Goal: Task Accomplishment & Management: Manage account settings

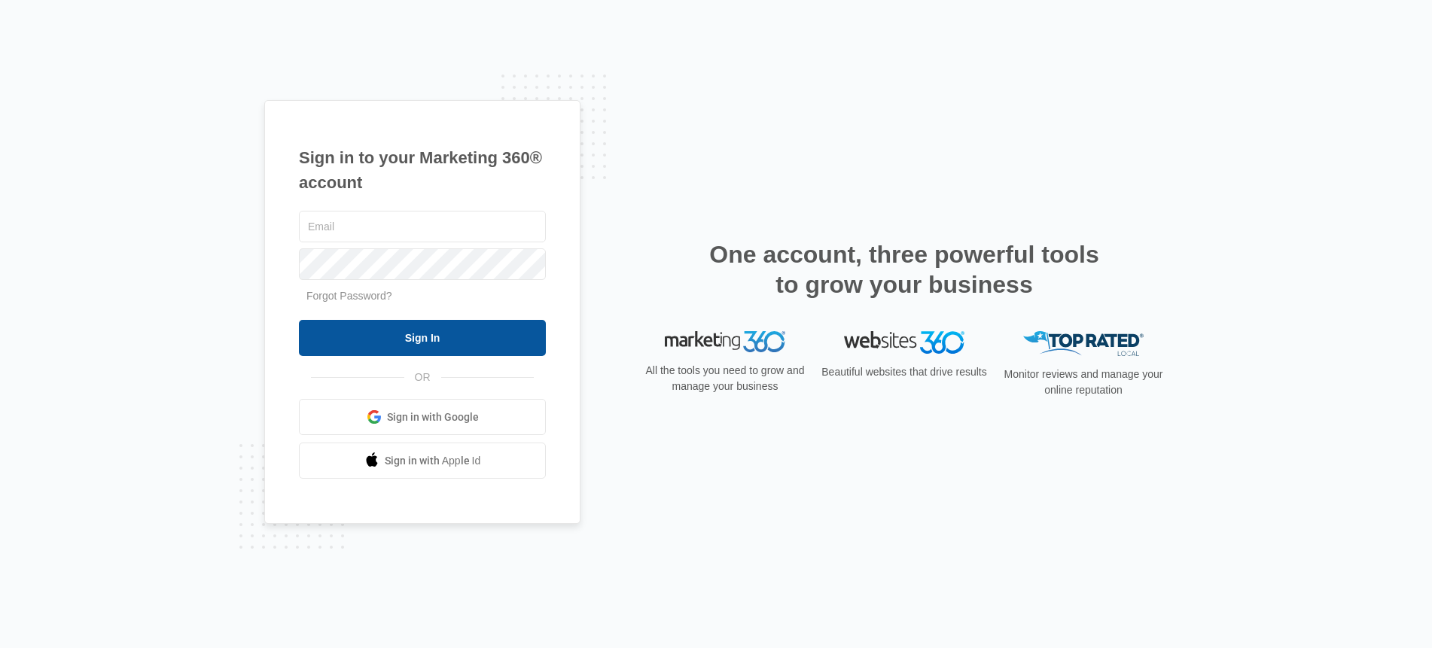
type input "[PERSON_NAME][EMAIL_ADDRESS][PERSON_NAME][DOMAIN_NAME]"
click at [422, 340] on input "Sign In" at bounding box center [422, 338] width 247 height 36
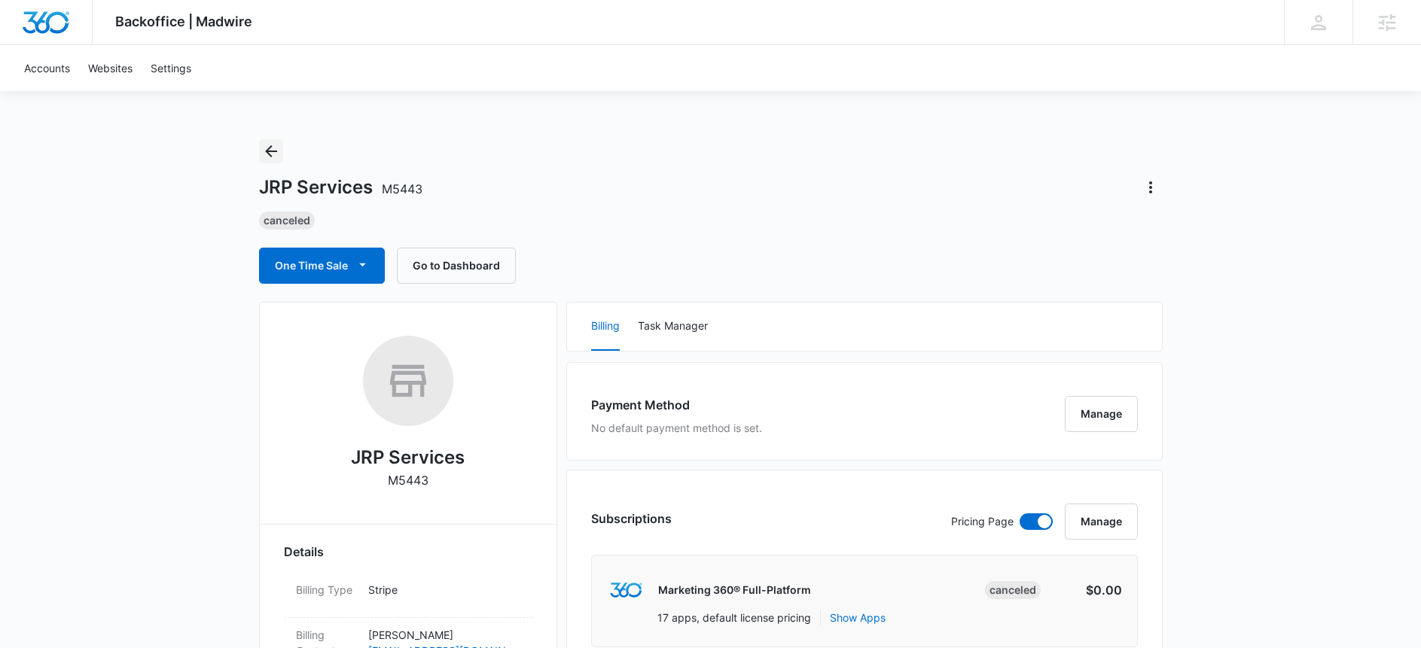
click at [268, 148] on icon "Back" at bounding box center [271, 151] width 12 height 12
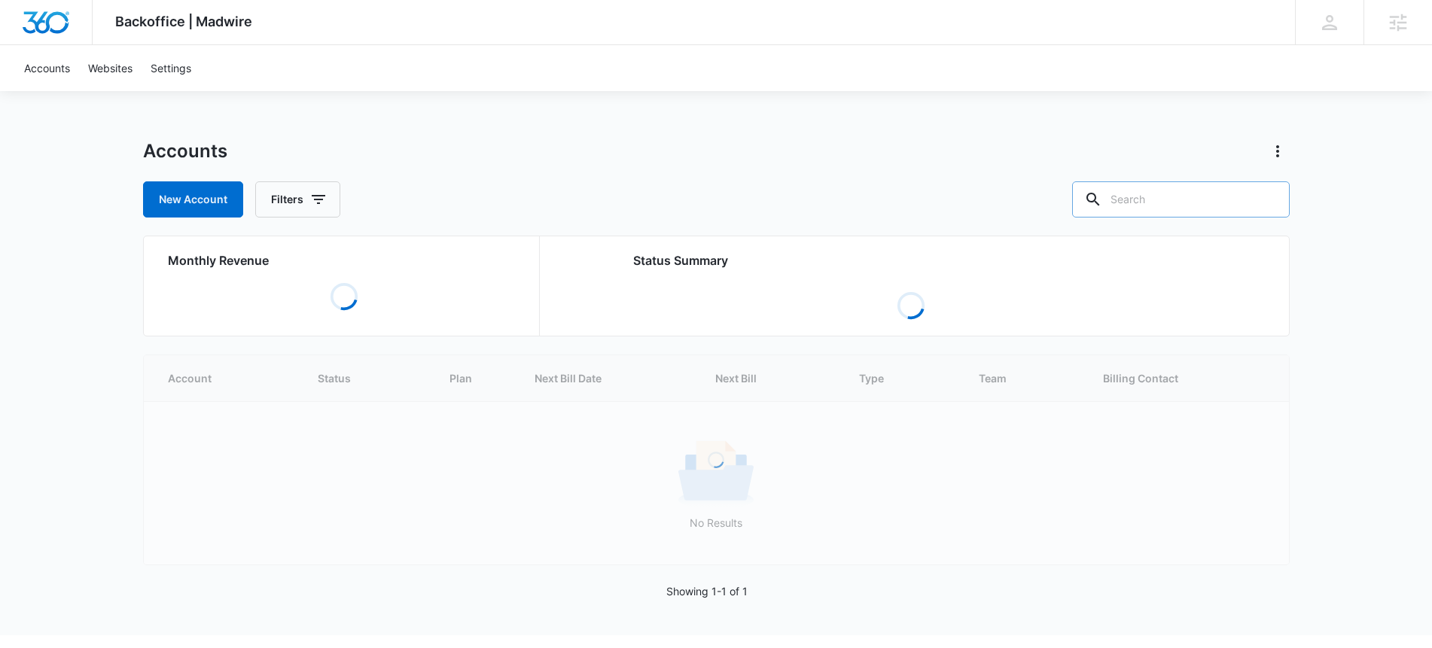
click at [1174, 202] on input "text" at bounding box center [1181, 199] width 218 height 36
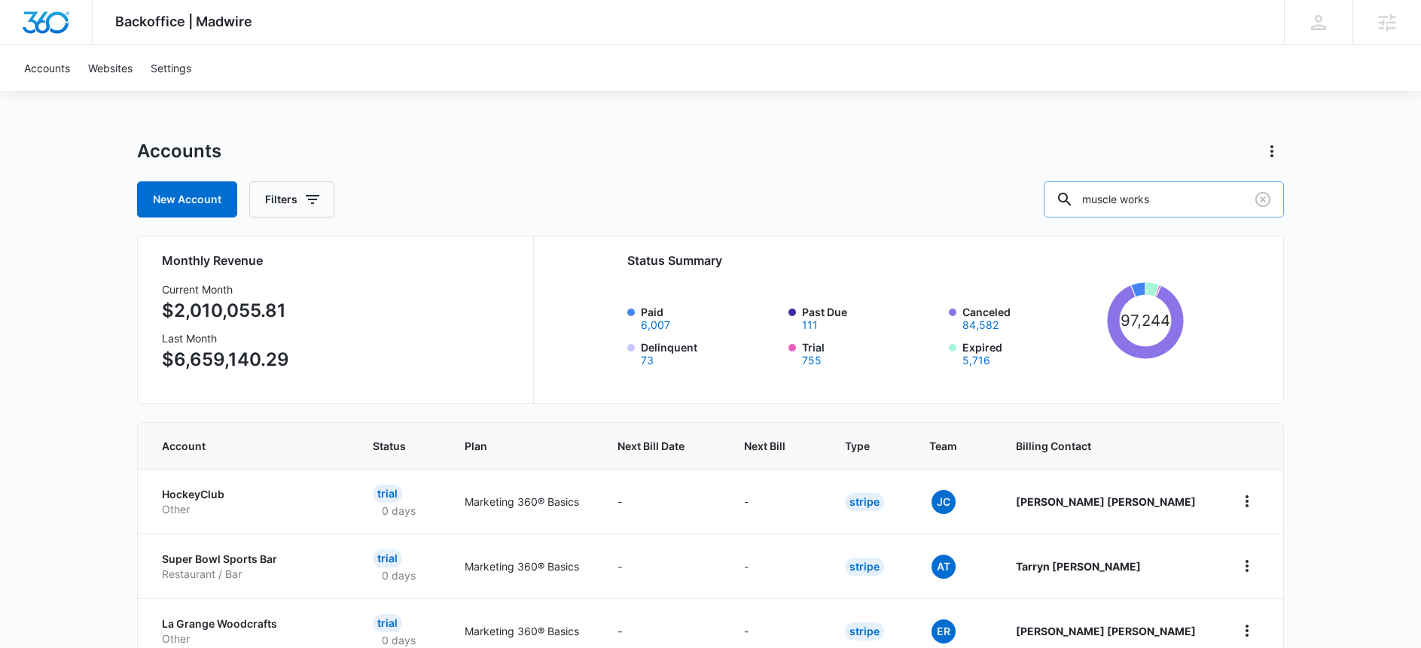
type input "muscle works"
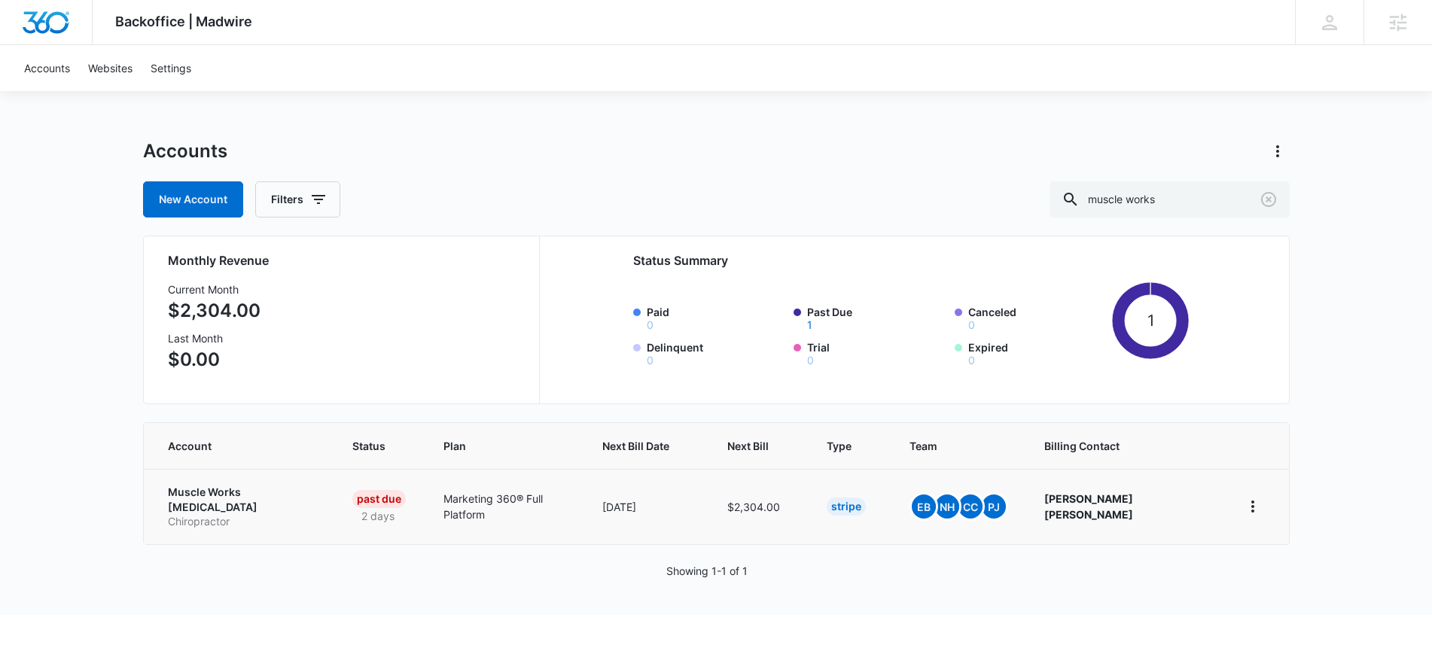
click at [245, 495] on p "Muscle Works Chiropractic" at bounding box center [242, 499] width 148 height 29
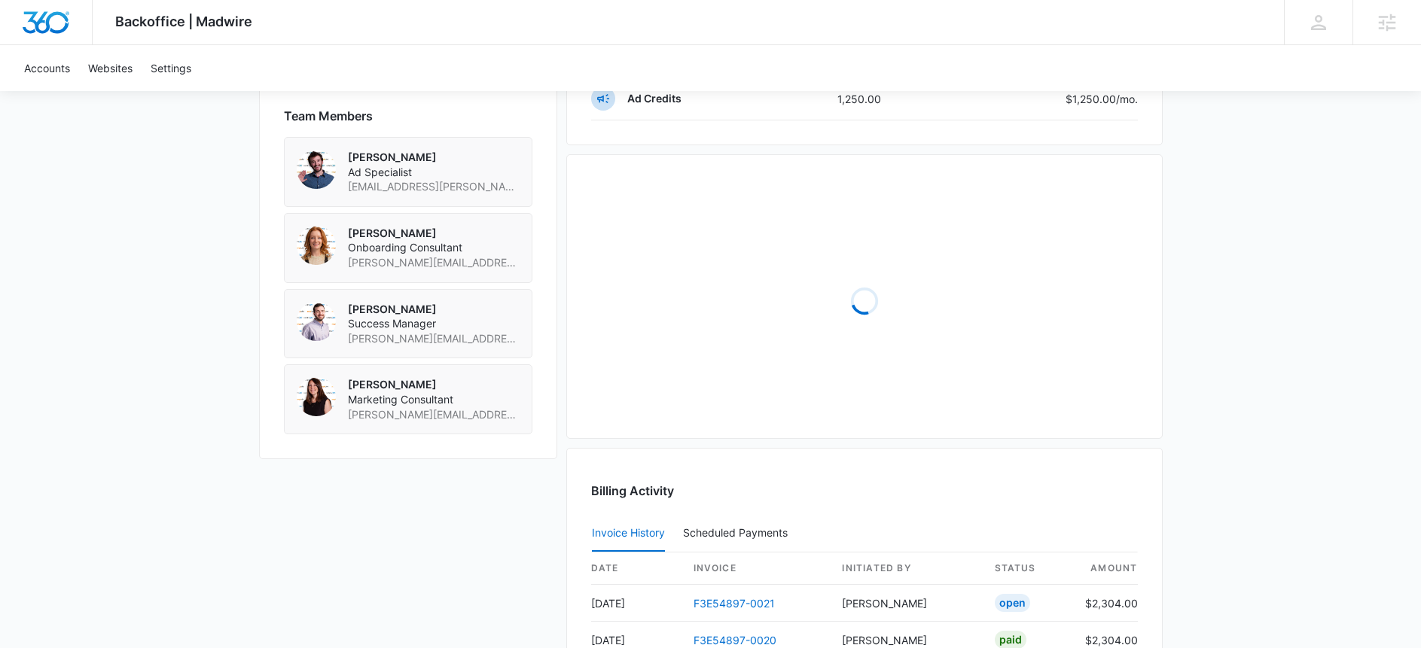
scroll to position [1215, 0]
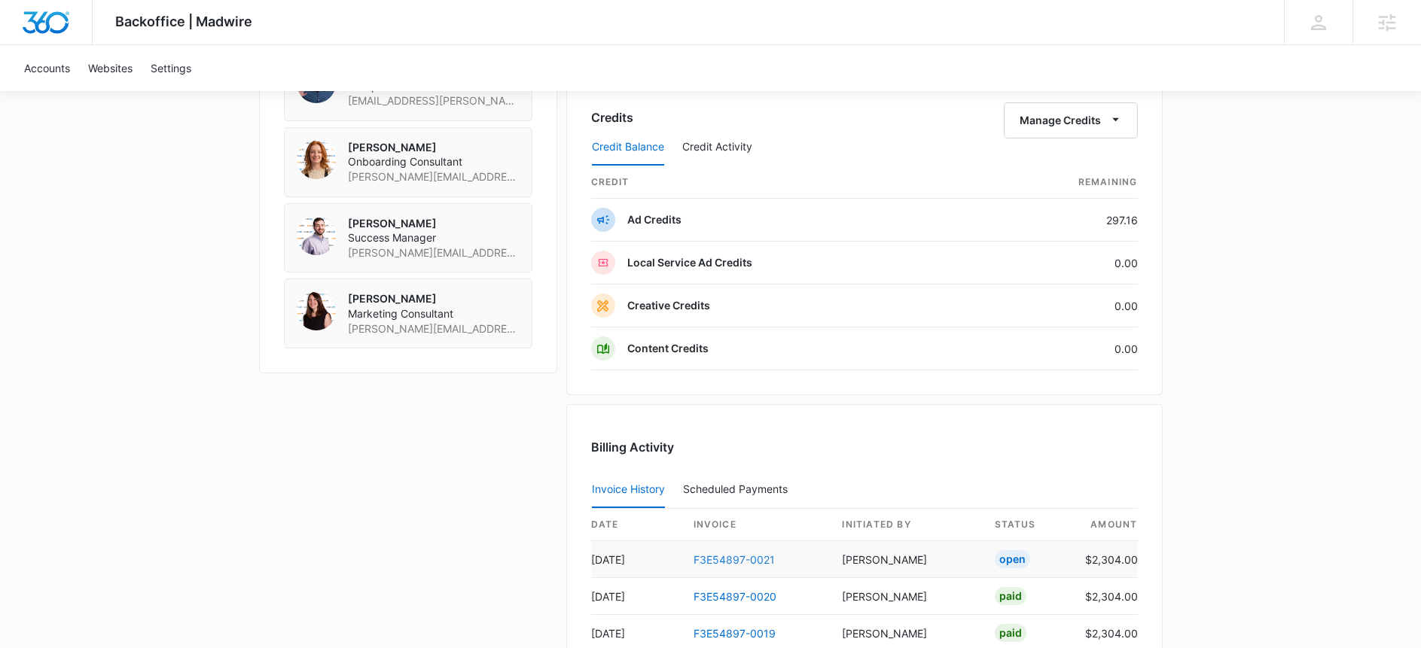
click at [751, 560] on link "F3E54897-0021" at bounding box center [733, 559] width 81 height 13
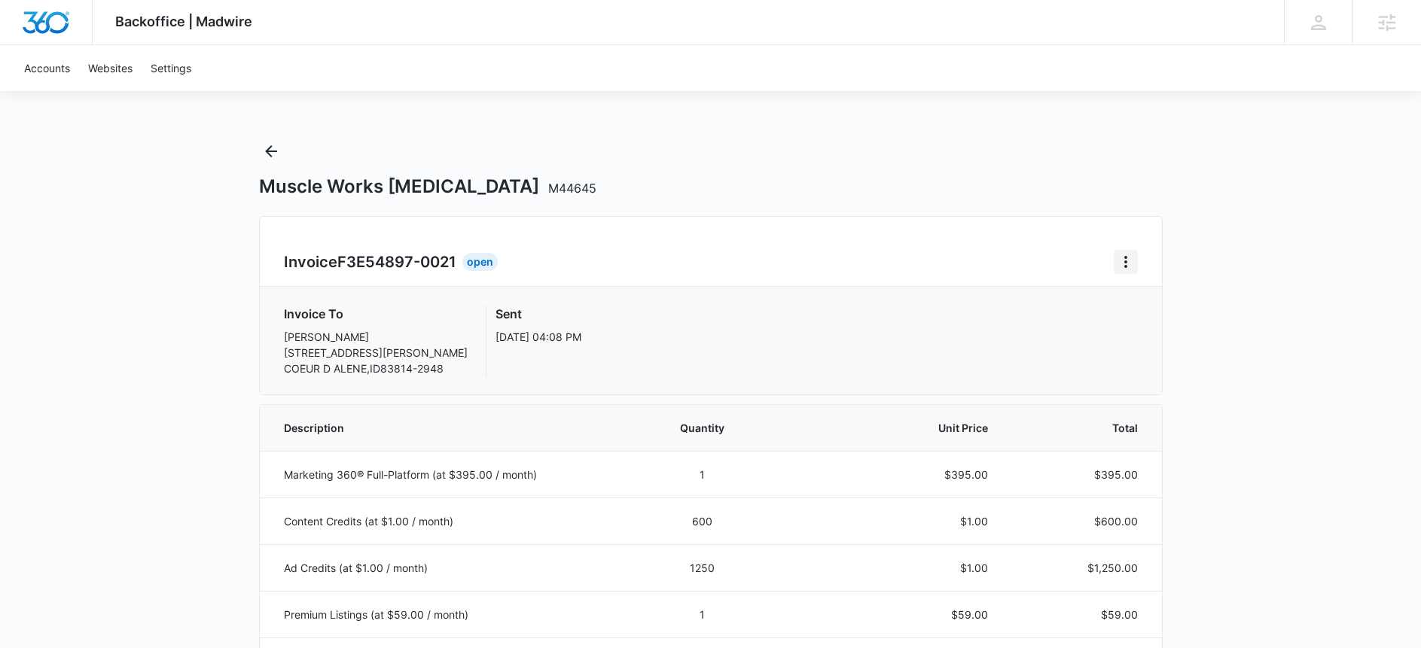
click at [1123, 265] on icon "Home" at bounding box center [1126, 262] width 18 height 18
click at [1141, 321] on div "Retry Payment" at bounding box center [1175, 326] width 87 height 11
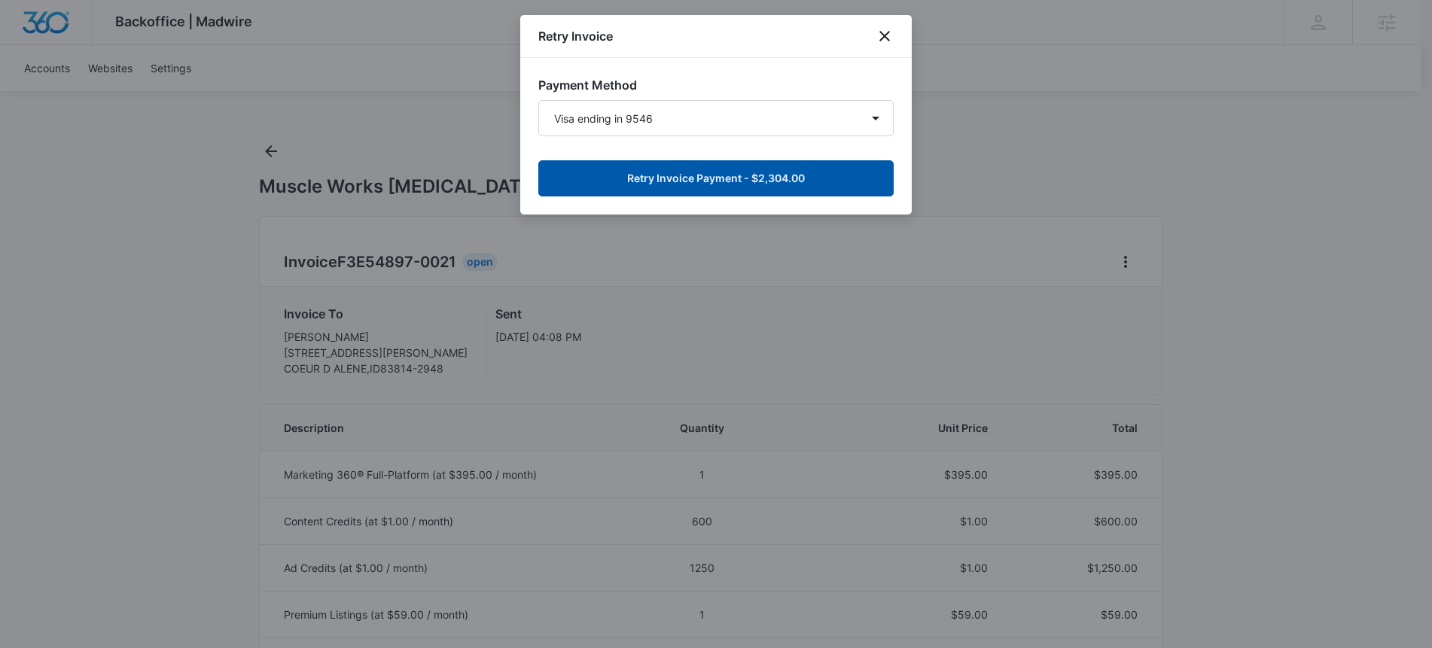
click at [669, 190] on button "Retry Invoice Payment - $2,304.00" at bounding box center [715, 178] width 355 height 36
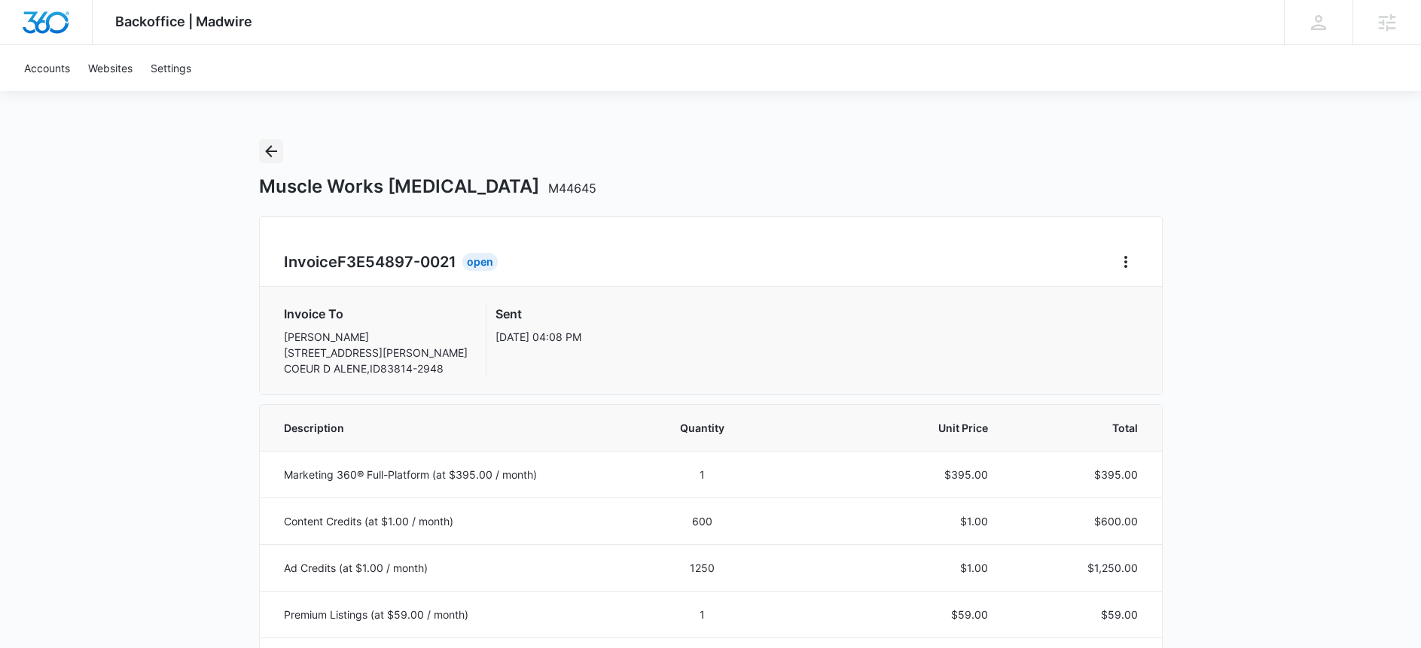
click at [266, 157] on icon "Back" at bounding box center [271, 151] width 18 height 18
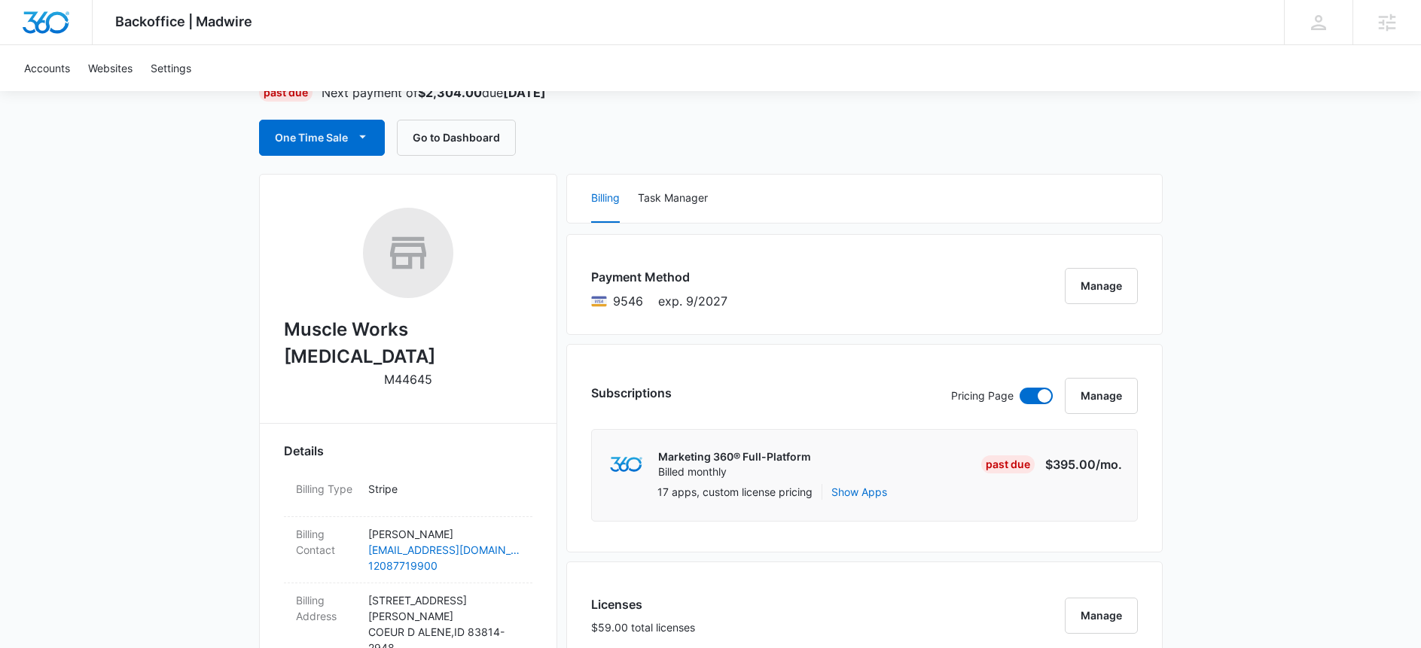
scroll to position [54, 0]
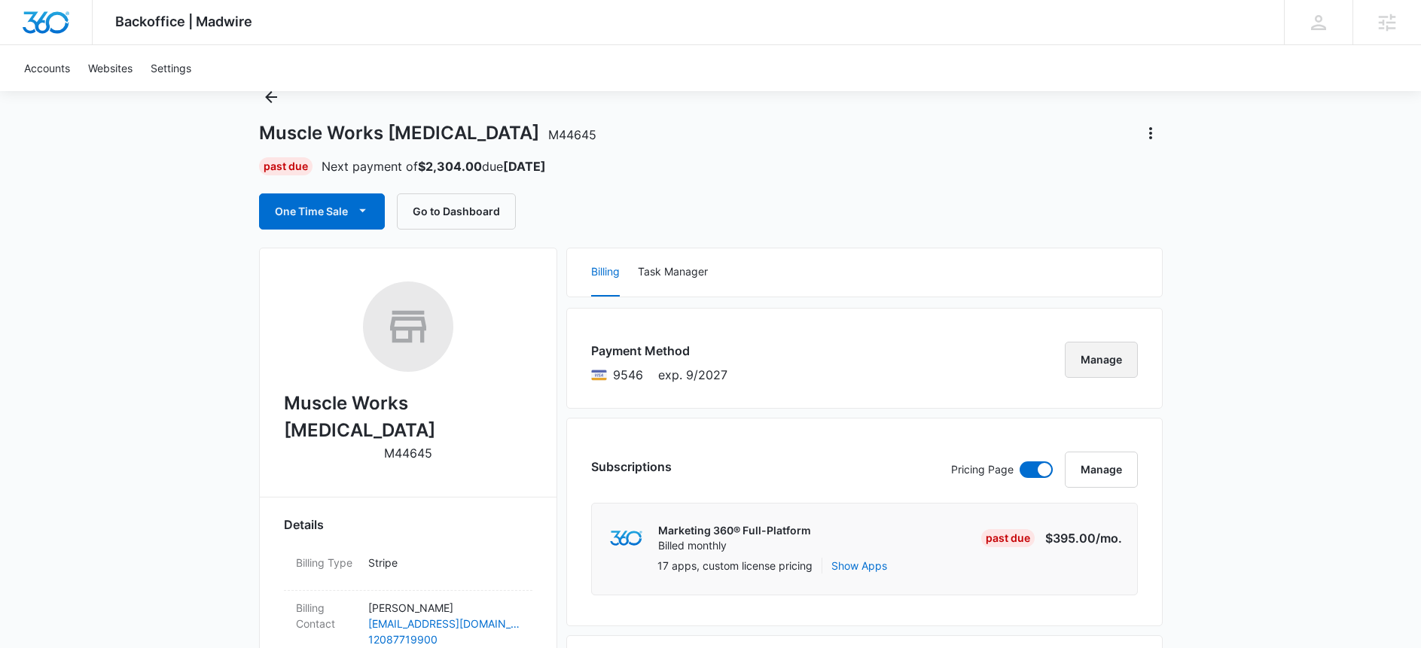
click at [1117, 369] on button "Manage" at bounding box center [1101, 360] width 73 height 36
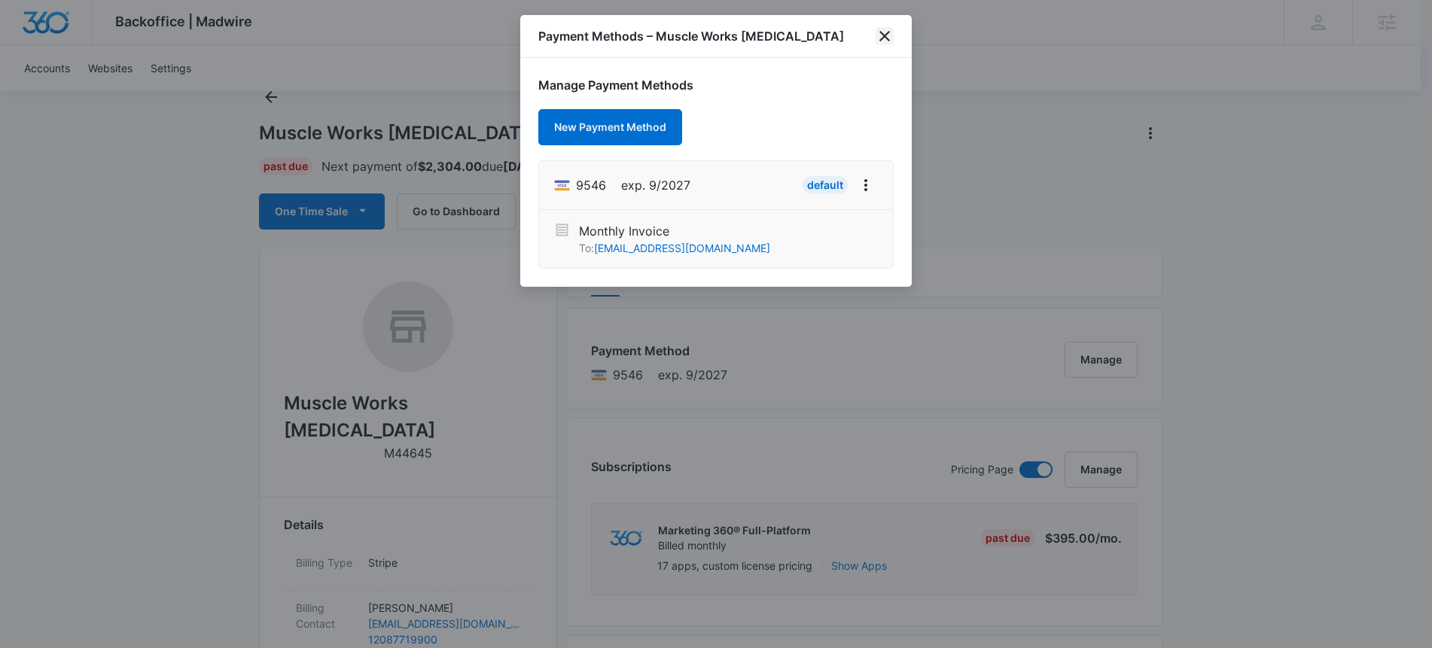
click at [879, 28] on icon "close" at bounding box center [885, 36] width 18 height 18
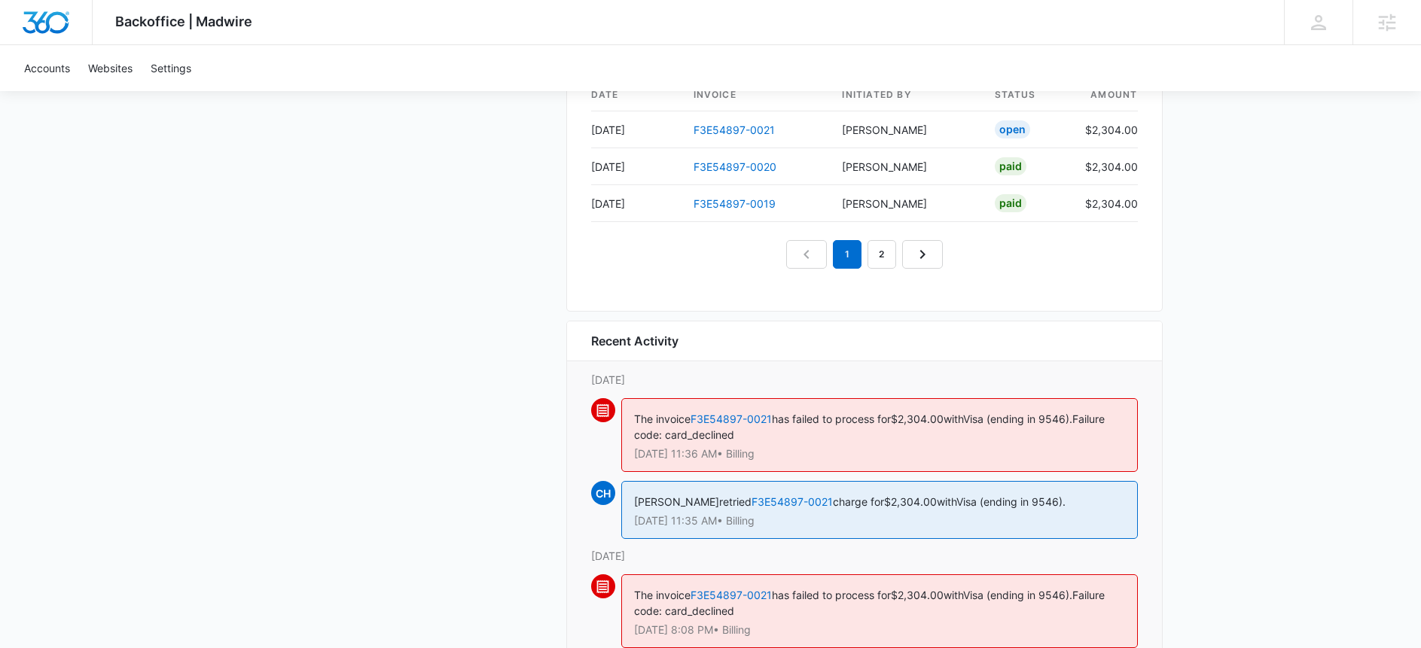
scroll to position [1653, 0]
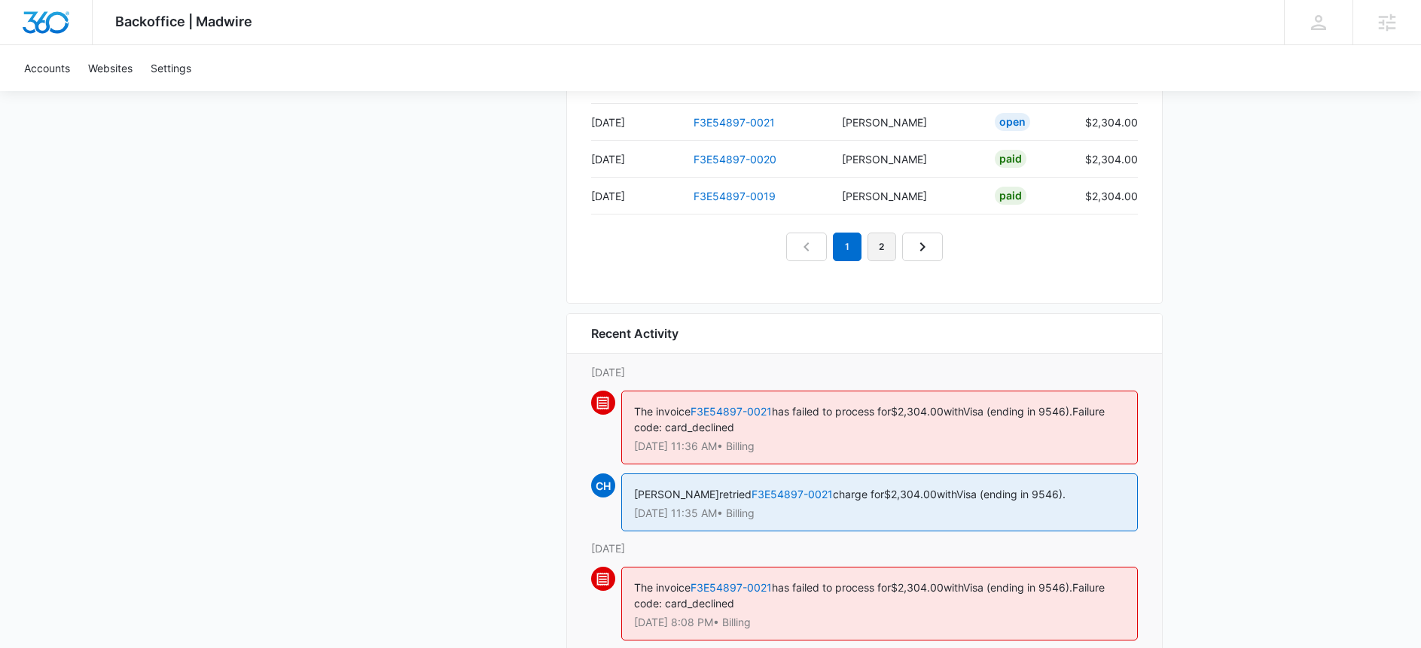
click at [883, 249] on link "2" at bounding box center [881, 247] width 29 height 29
click at [888, 245] on link "3" at bounding box center [899, 247] width 29 height 29
click at [905, 248] on link "4" at bounding box center [916, 247] width 29 height 29
click at [938, 254] on link "5" at bounding box center [933, 247] width 29 height 29
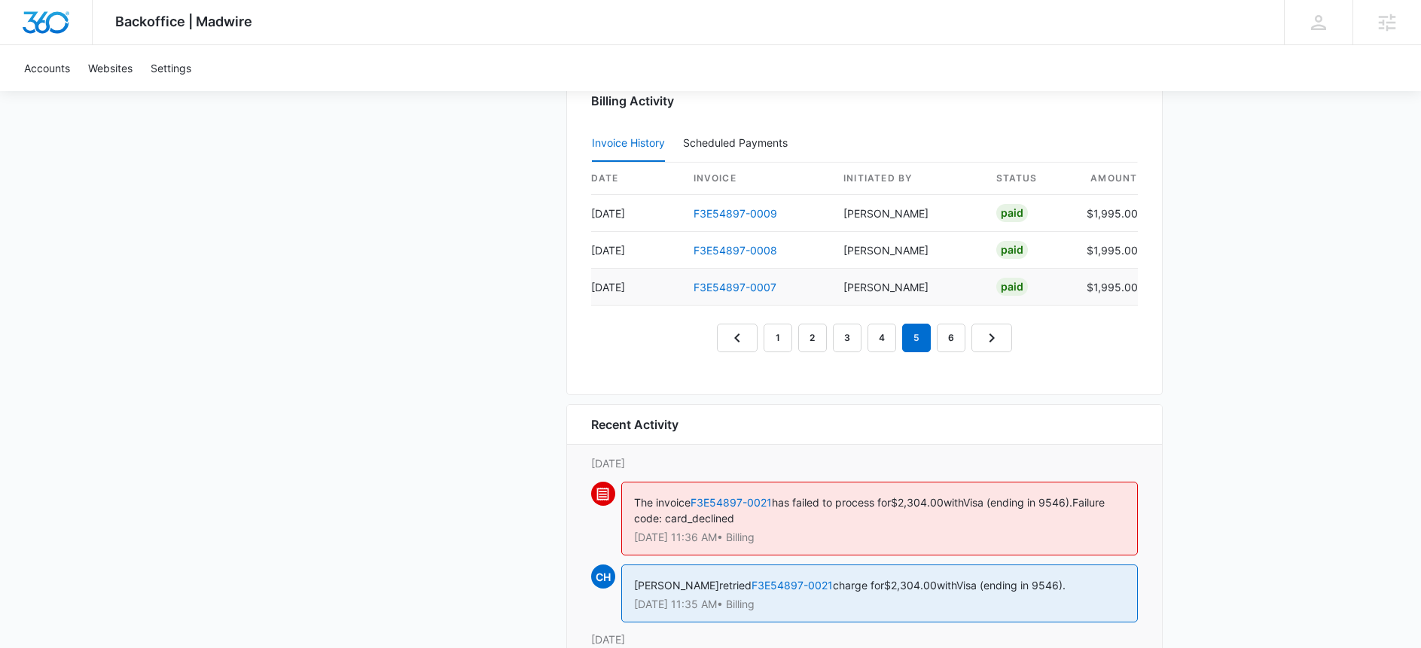
scroll to position [1481, 0]
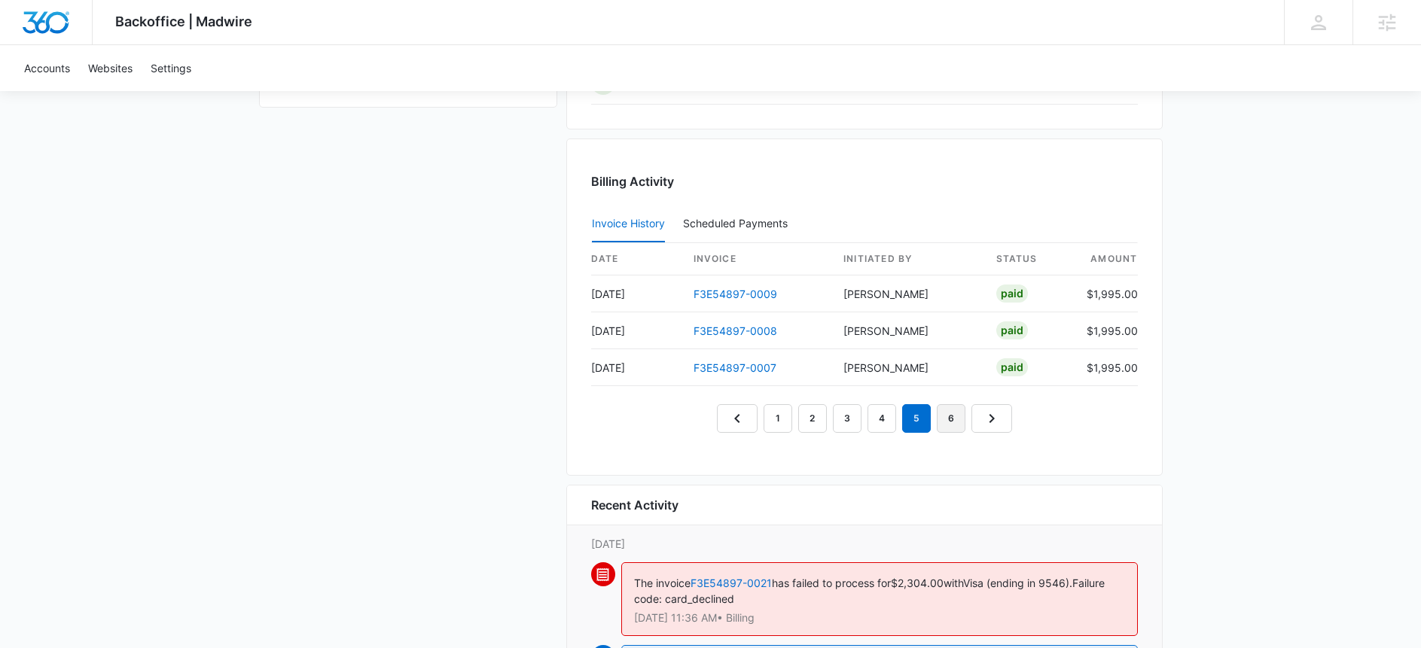
click at [944, 414] on link "6" at bounding box center [951, 418] width 29 height 29
click at [722, 425] on icon "Previous Page" at bounding box center [720, 419] width 18 height 18
click at [769, 417] on link "1" at bounding box center [760, 418] width 29 height 29
